Goal: Information Seeking & Learning: Learn about a topic

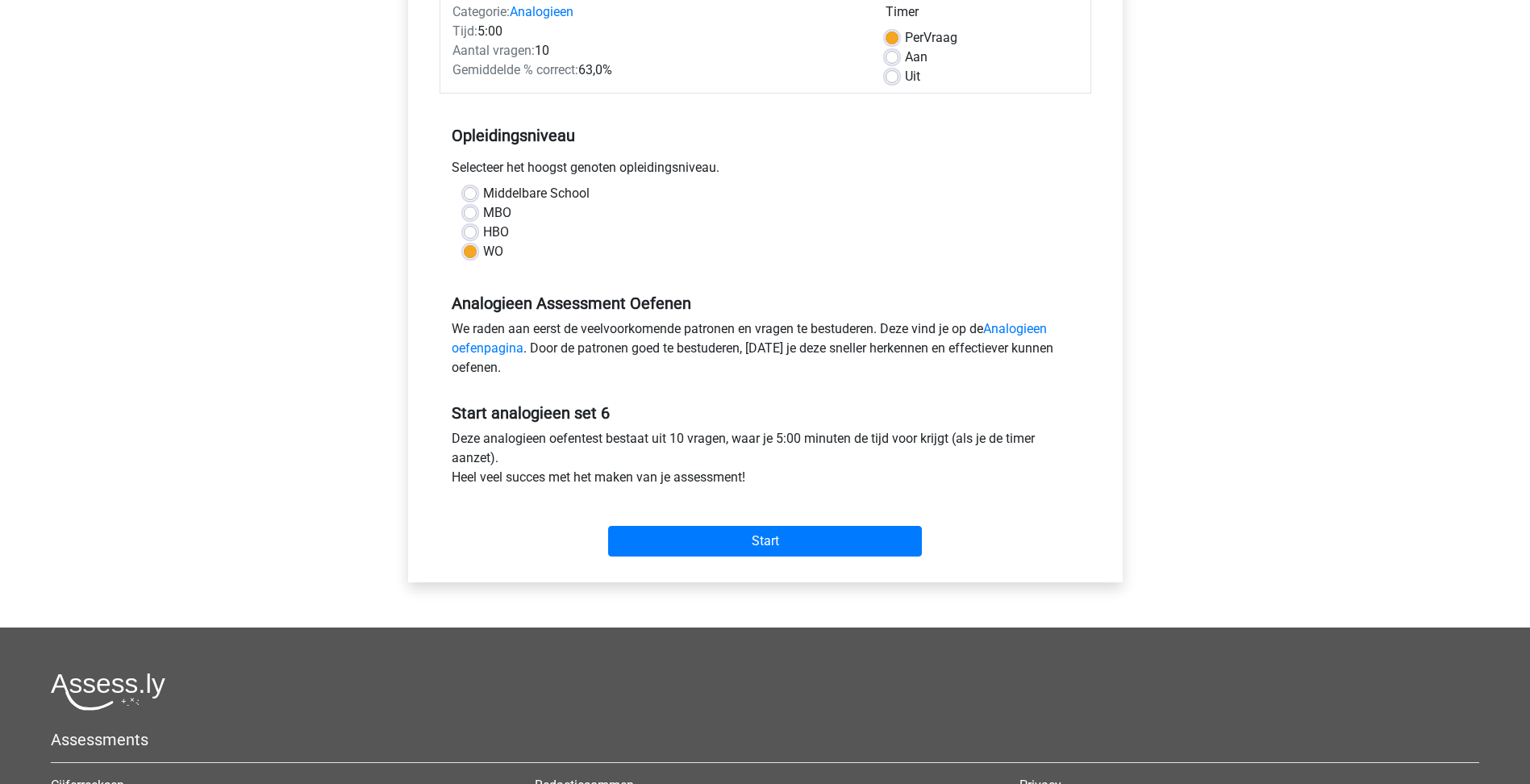
scroll to position [6, 0]
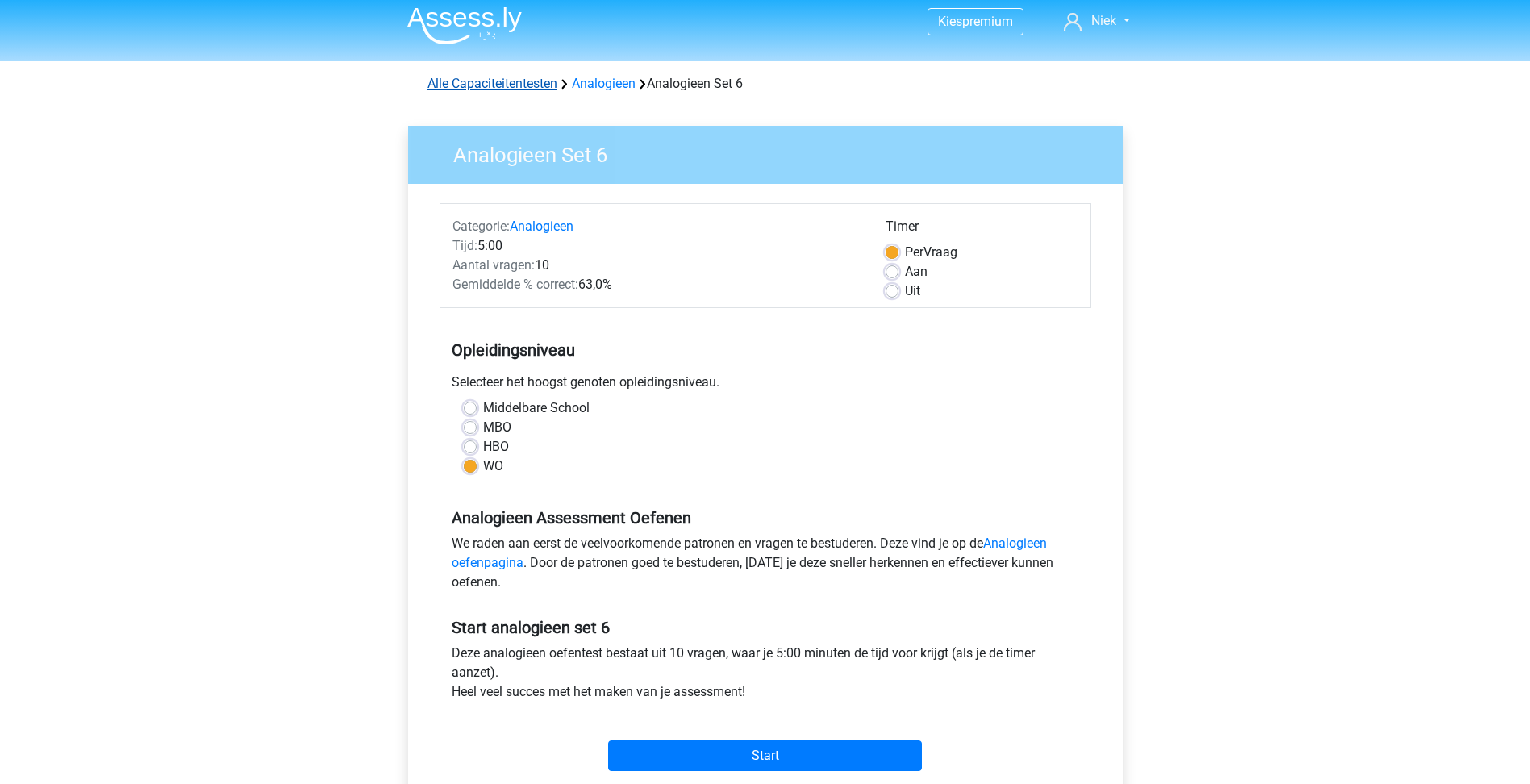
click at [537, 89] on link "Alle Capaciteitentesten" at bounding box center [492, 83] width 130 height 16
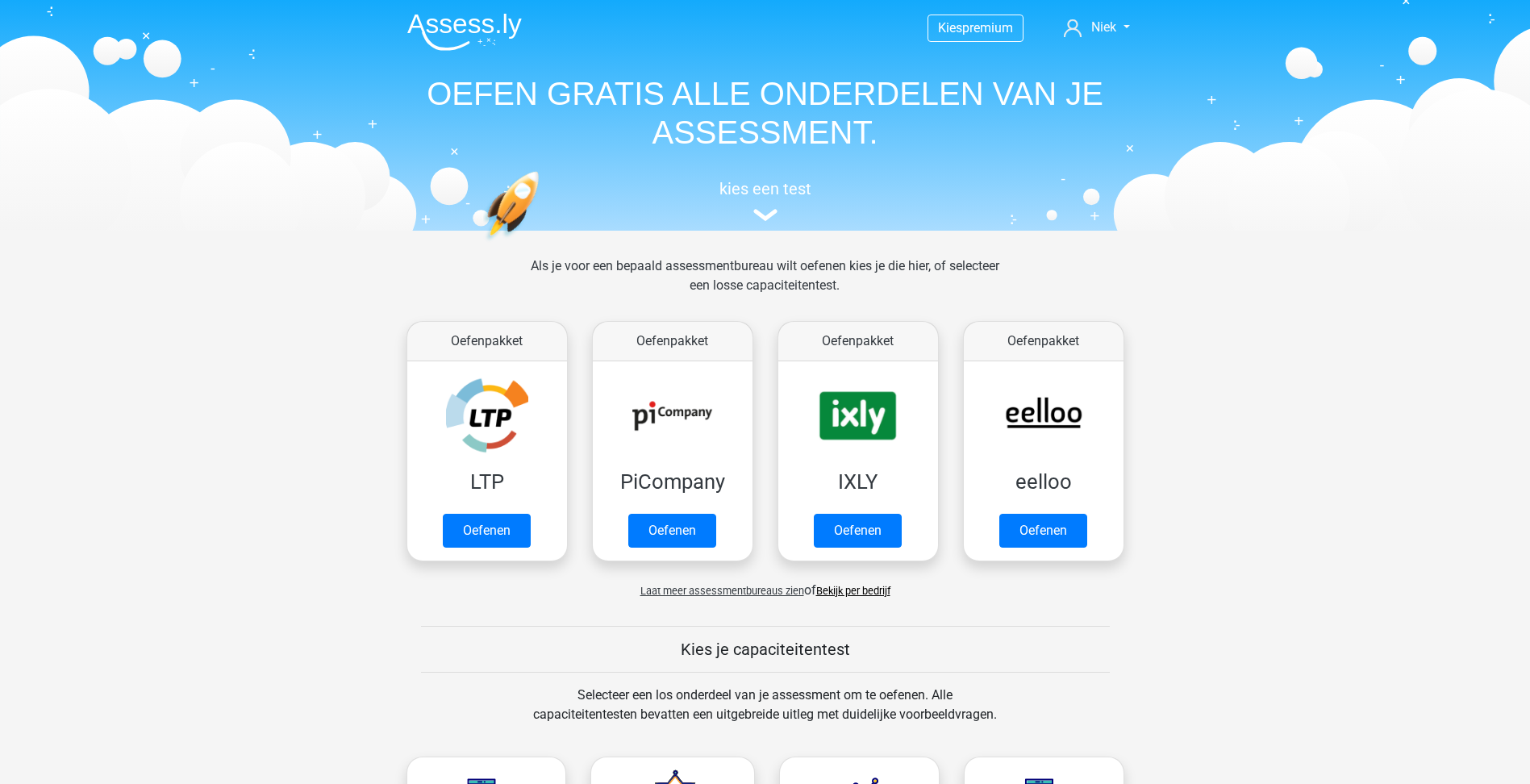
scroll to position [685, 0]
